Goal: Navigation & Orientation: Go to known website

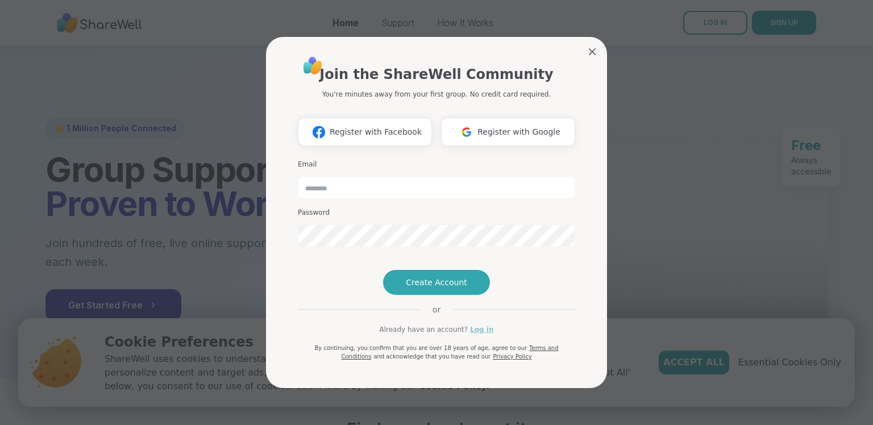
click at [477, 335] on link "Log in" at bounding box center [481, 330] width 23 height 10
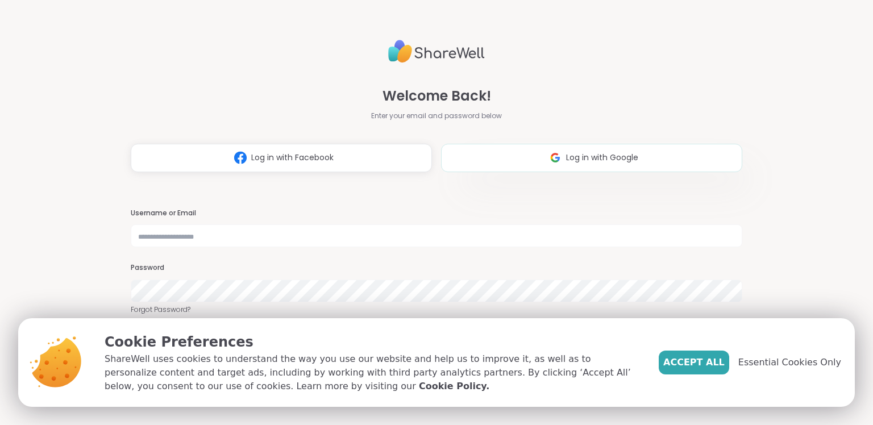
click at [612, 161] on span "Log in with Google" at bounding box center [602, 158] width 72 height 12
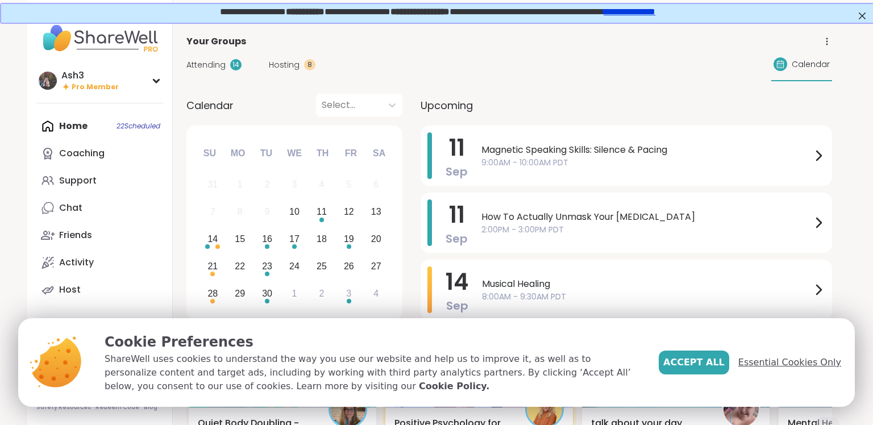
click at [807, 360] on span "Essential Cookies Only" at bounding box center [789, 363] width 103 height 14
